Goal: Transaction & Acquisition: Purchase product/service

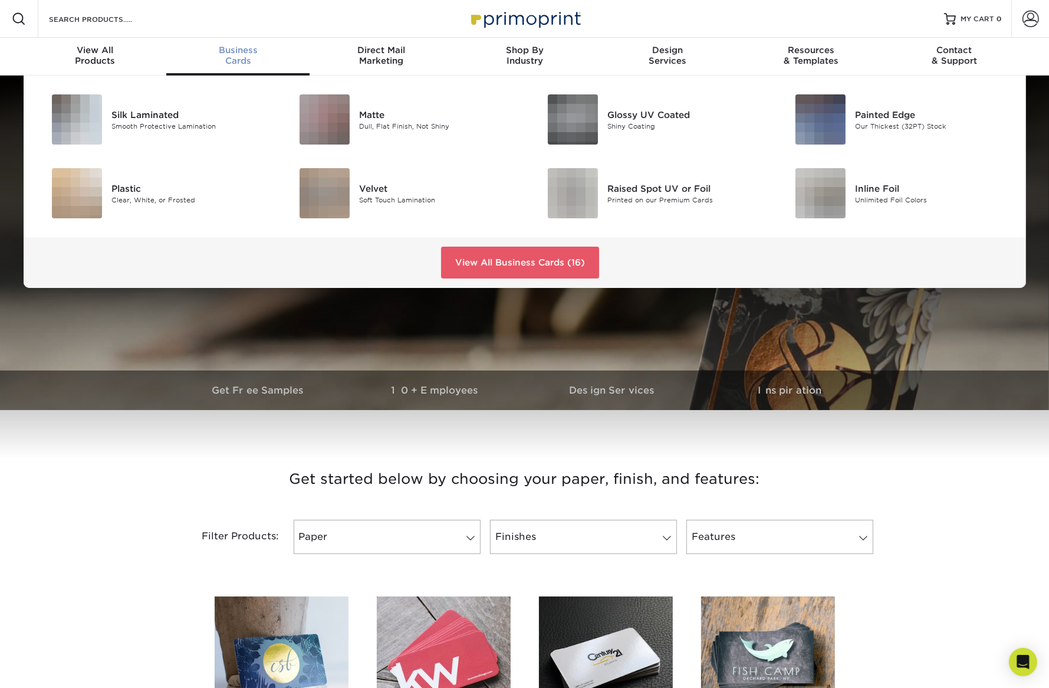
click at [242, 56] on div "Business Cards" at bounding box center [237, 55] width 143 height 21
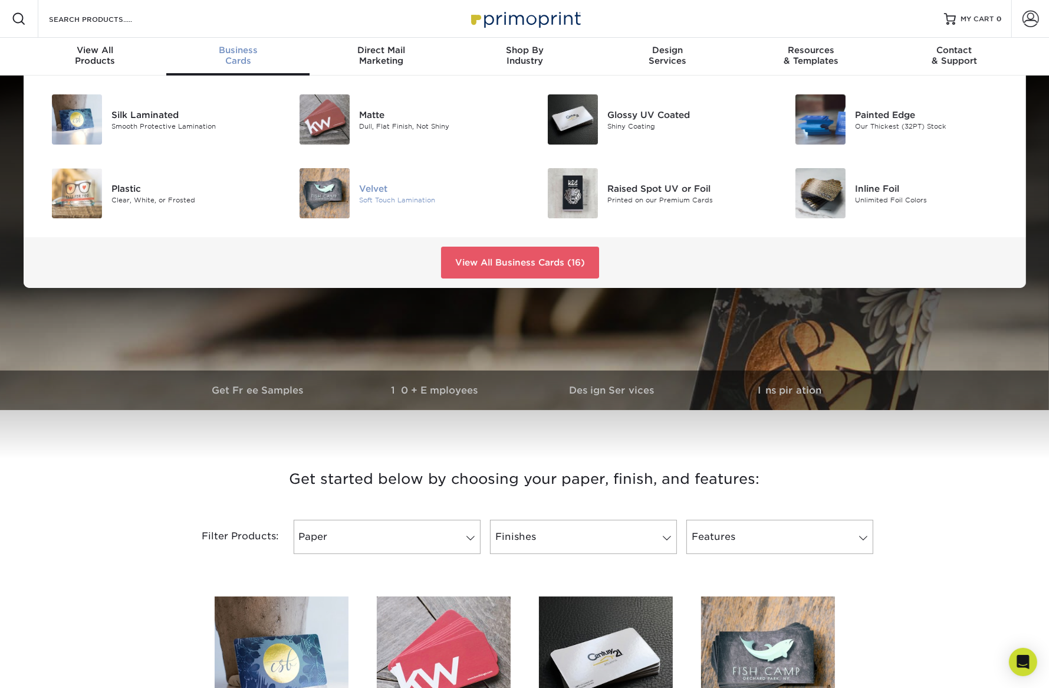
click at [333, 193] on img at bounding box center [325, 193] width 50 height 50
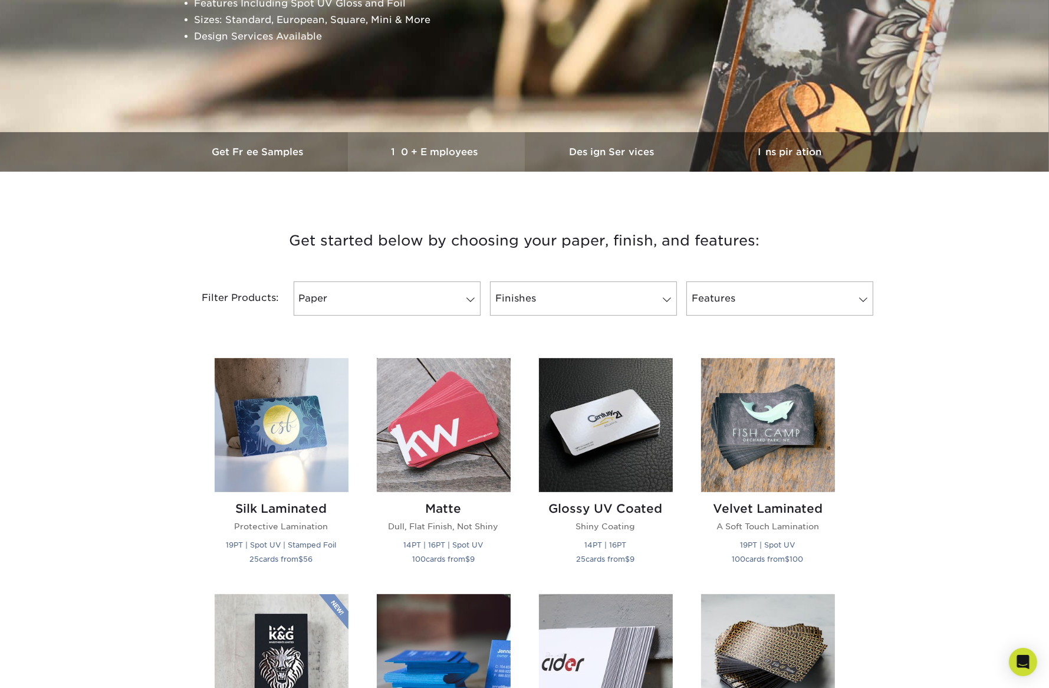
scroll to position [118, 0]
